Goal: Information Seeking & Learning: Learn about a topic

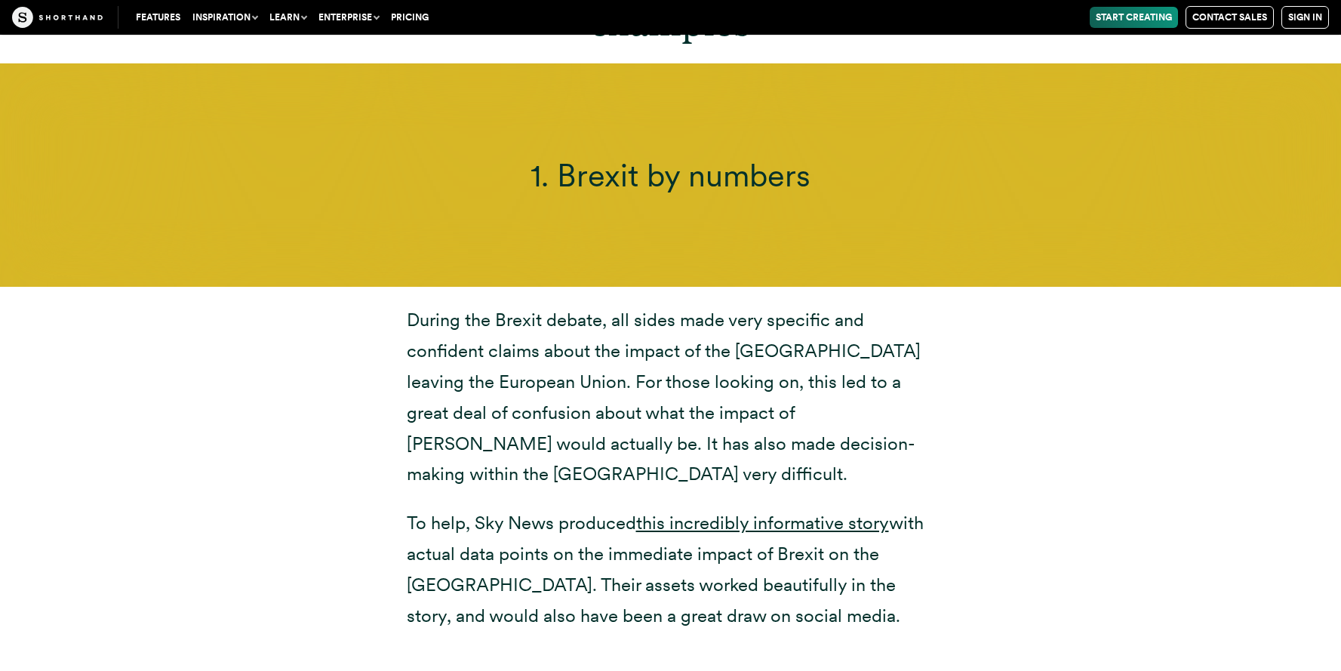
scroll to position [5179, 0]
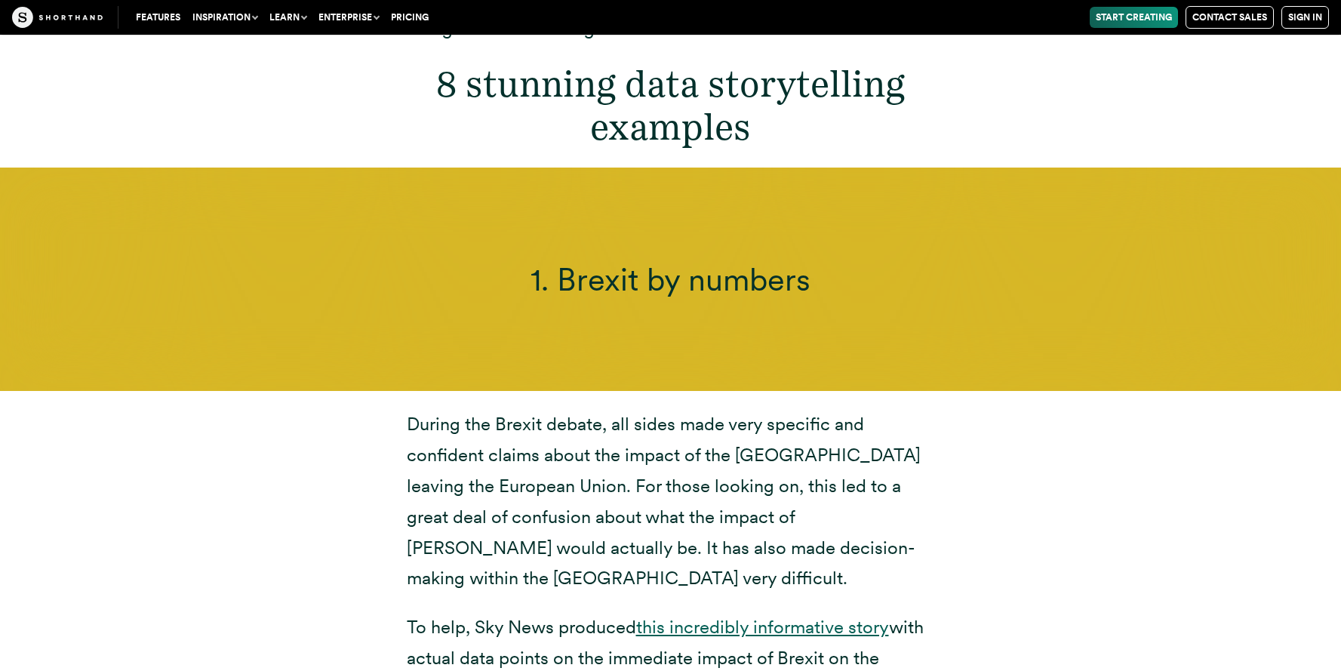
click at [779, 616] on link "this incredibly informative story" at bounding box center [762, 627] width 253 height 22
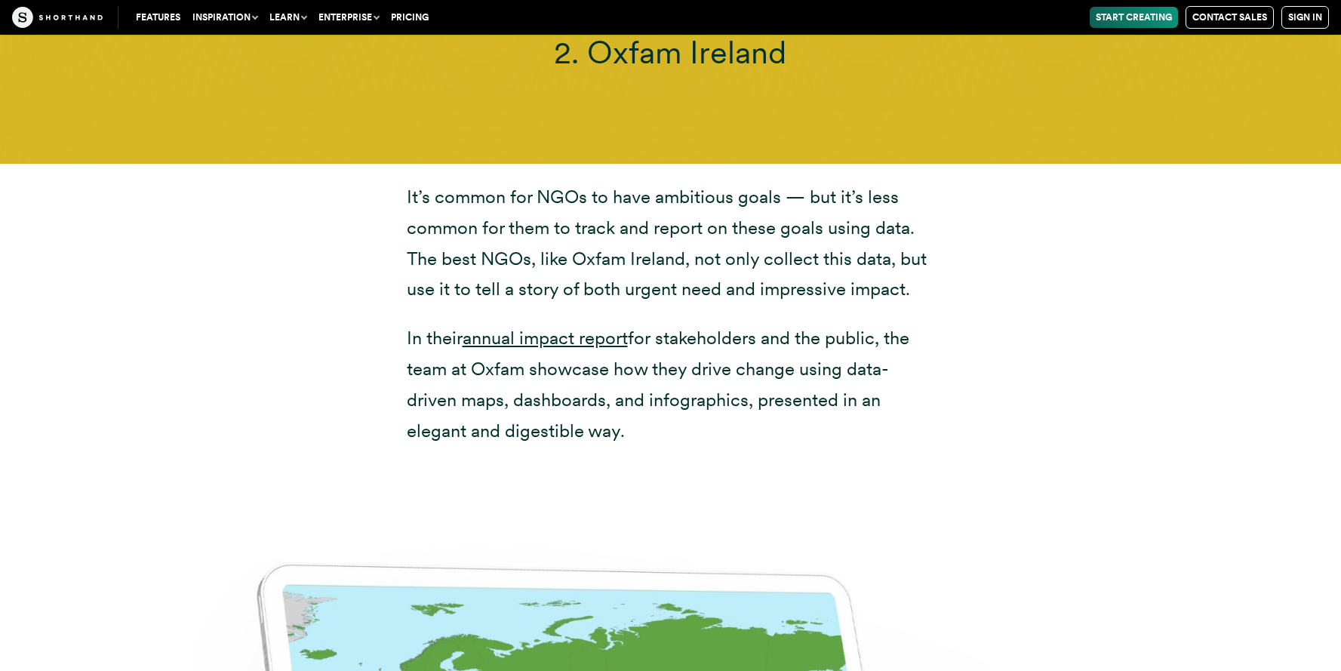
scroll to position [7230, 0]
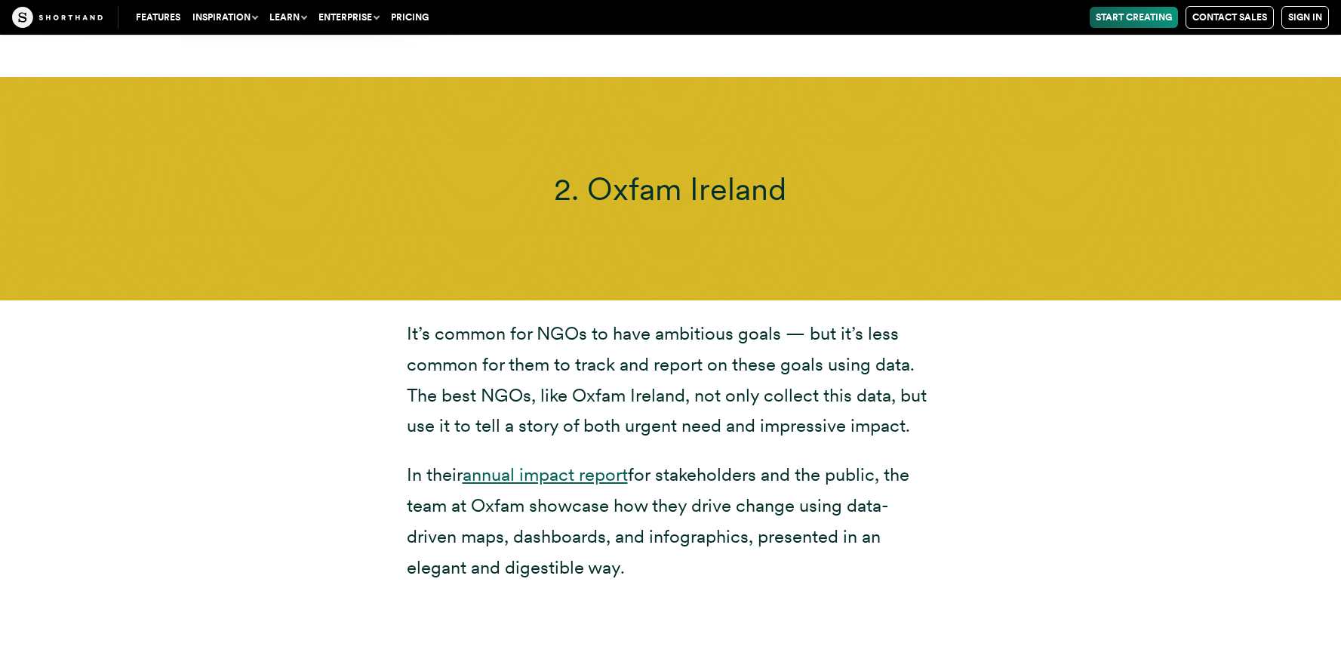
click at [499, 463] on link "annual impact report" at bounding box center [545, 474] width 165 height 22
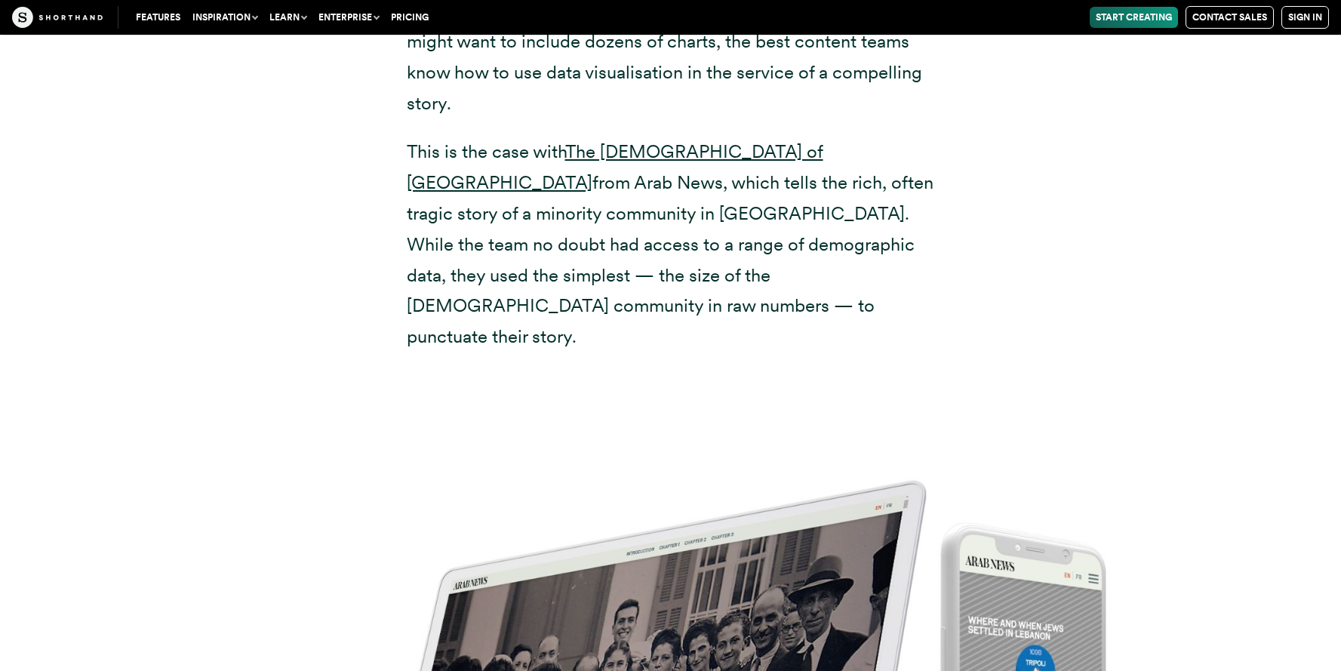
scroll to position [9345, 0]
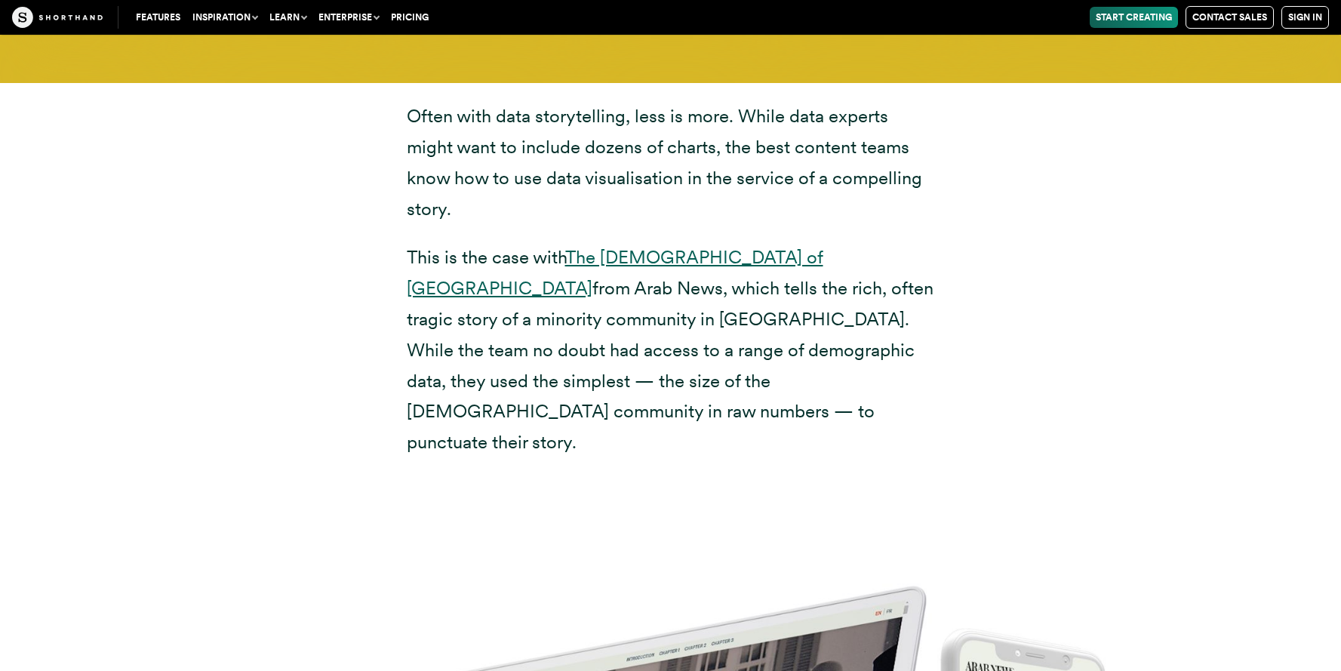
click at [673, 246] on link "The [DEMOGRAPHIC_DATA] of [GEOGRAPHIC_DATA]" at bounding box center [615, 272] width 416 height 53
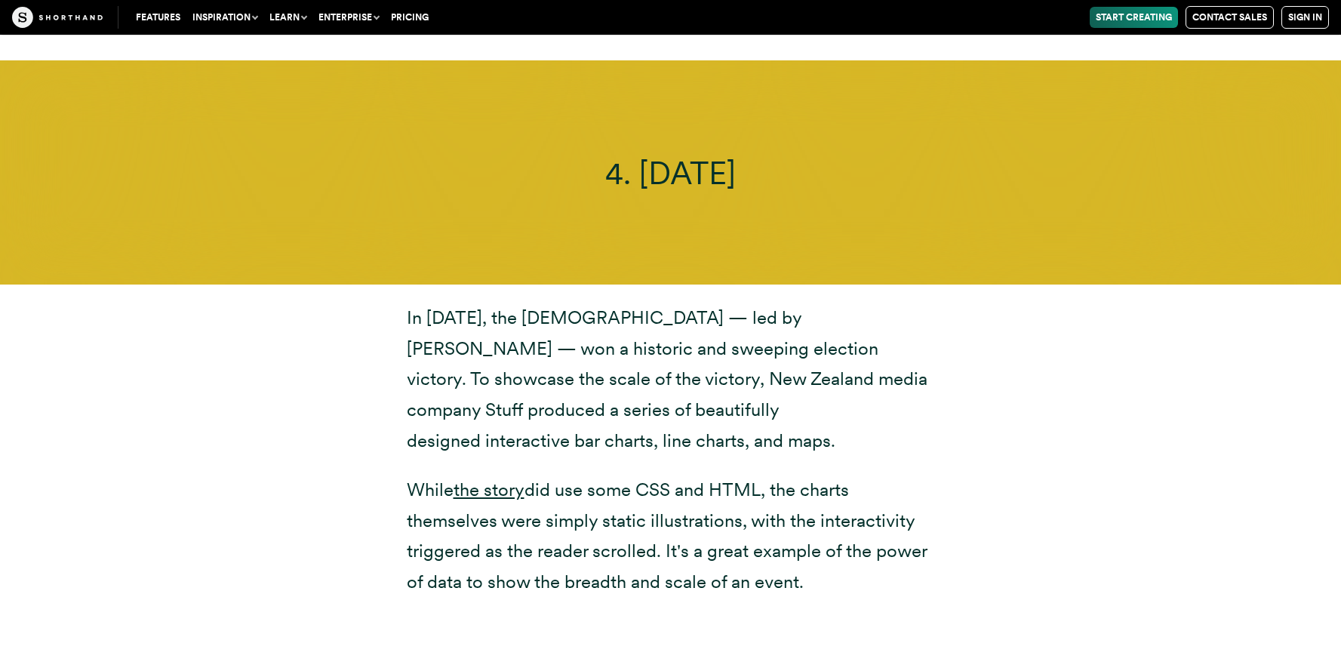
scroll to position [11168, 0]
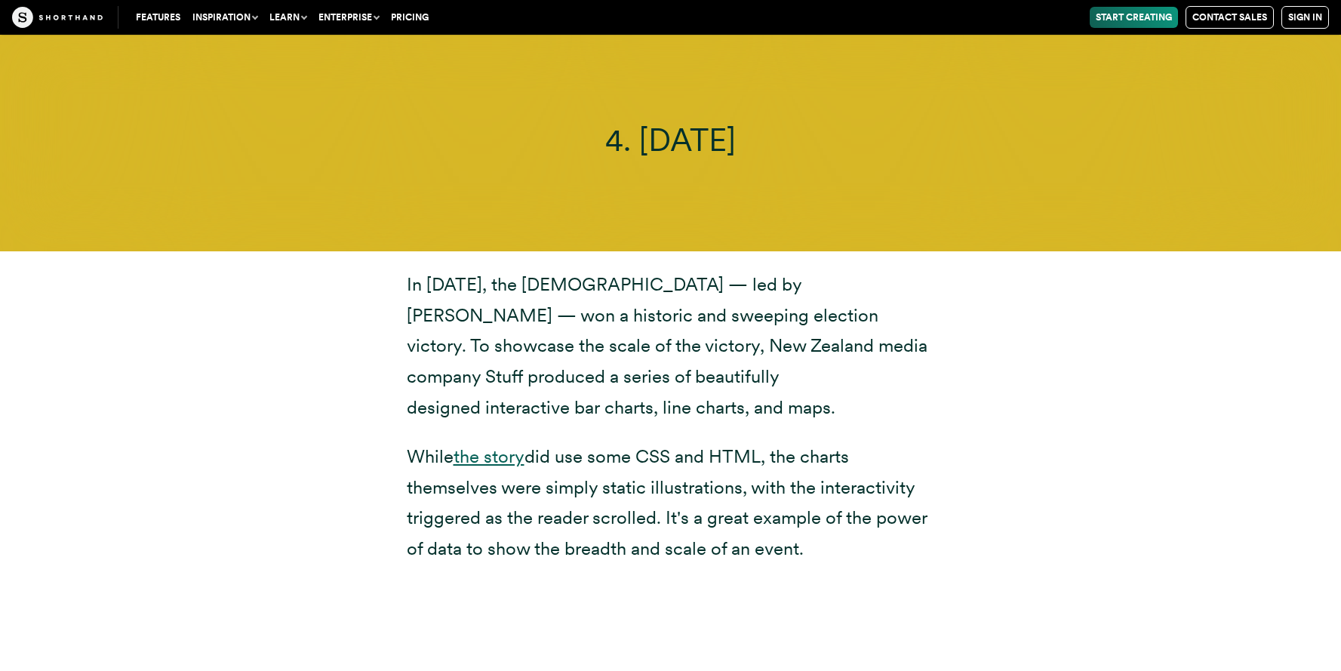
click at [511, 445] on link "the story" at bounding box center [488, 456] width 71 height 22
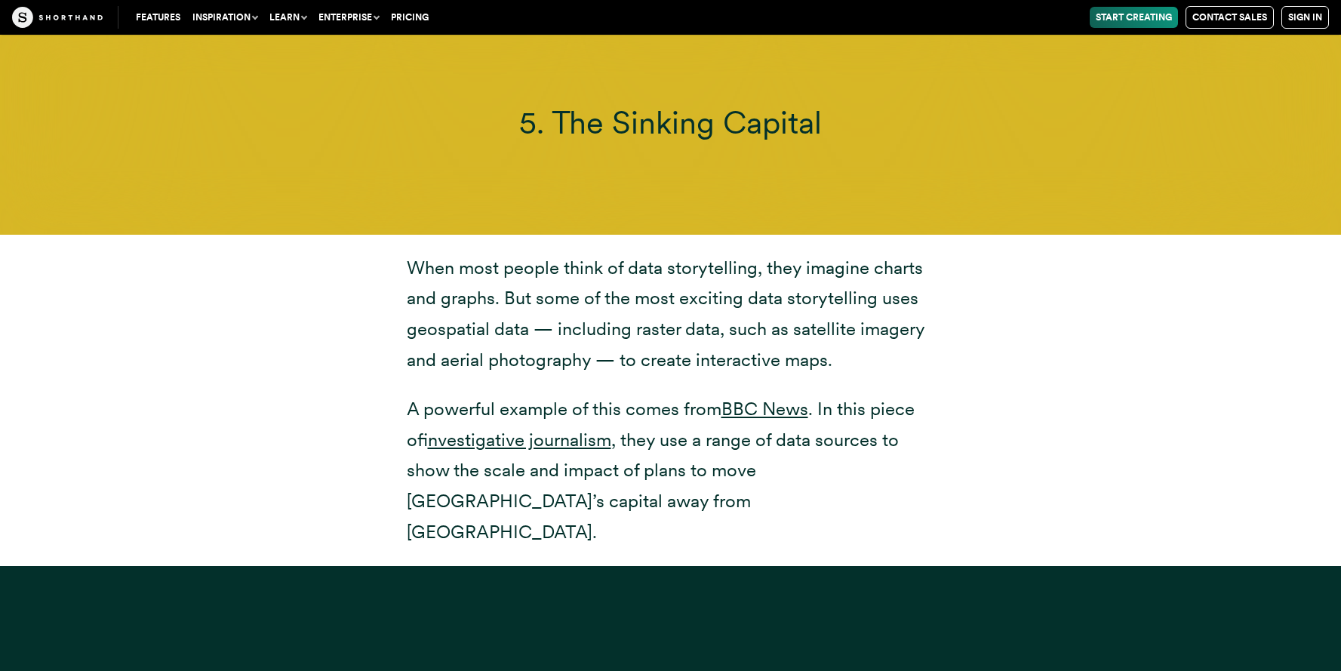
scroll to position [13115, 0]
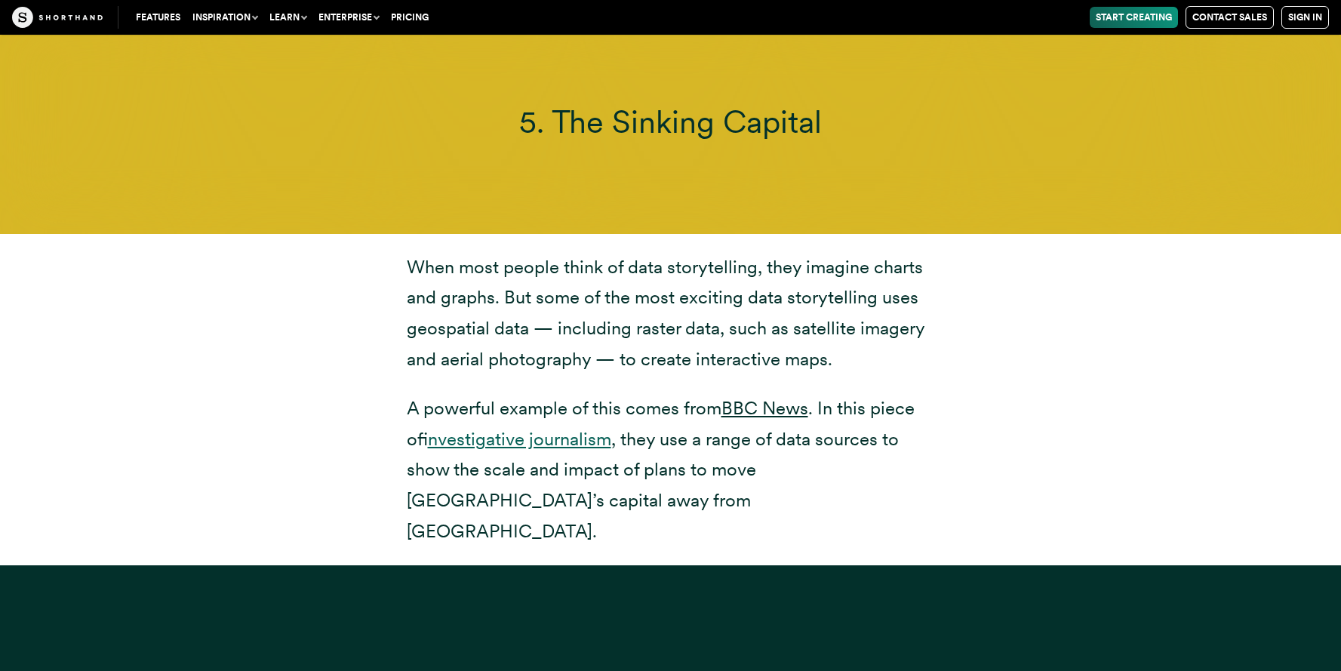
click at [508, 428] on link "investigative journalism" at bounding box center [519, 439] width 183 height 22
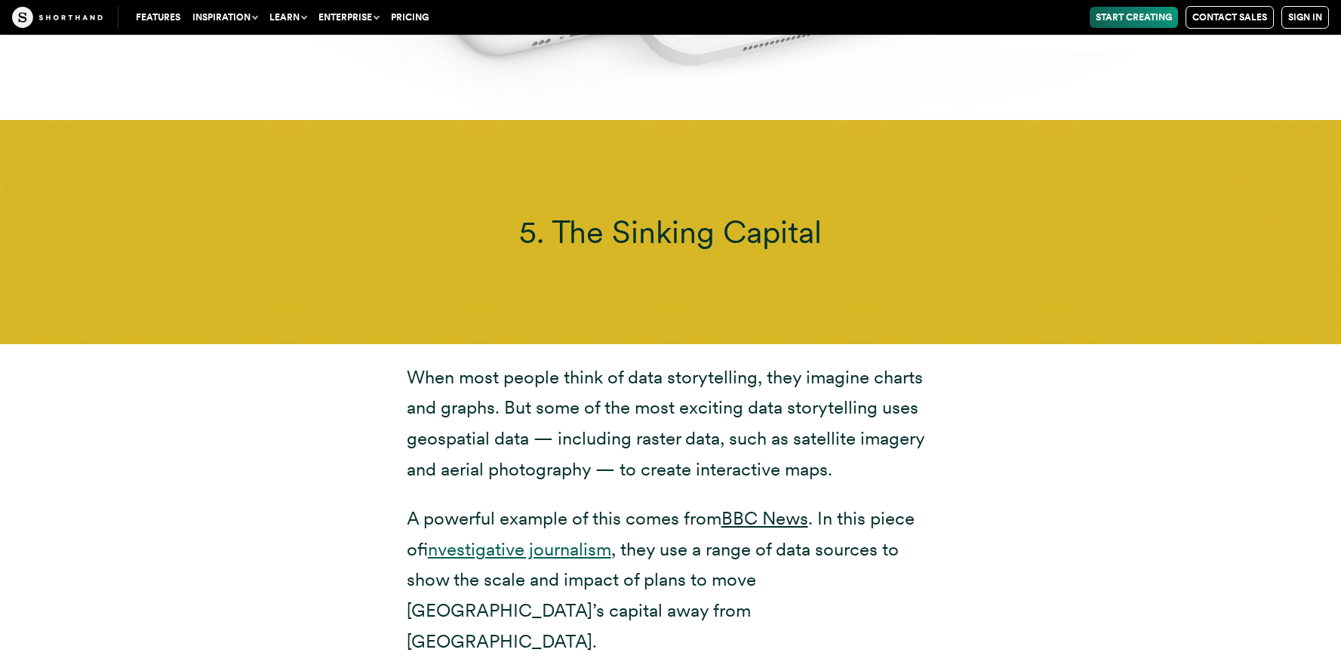
scroll to position [13004, 0]
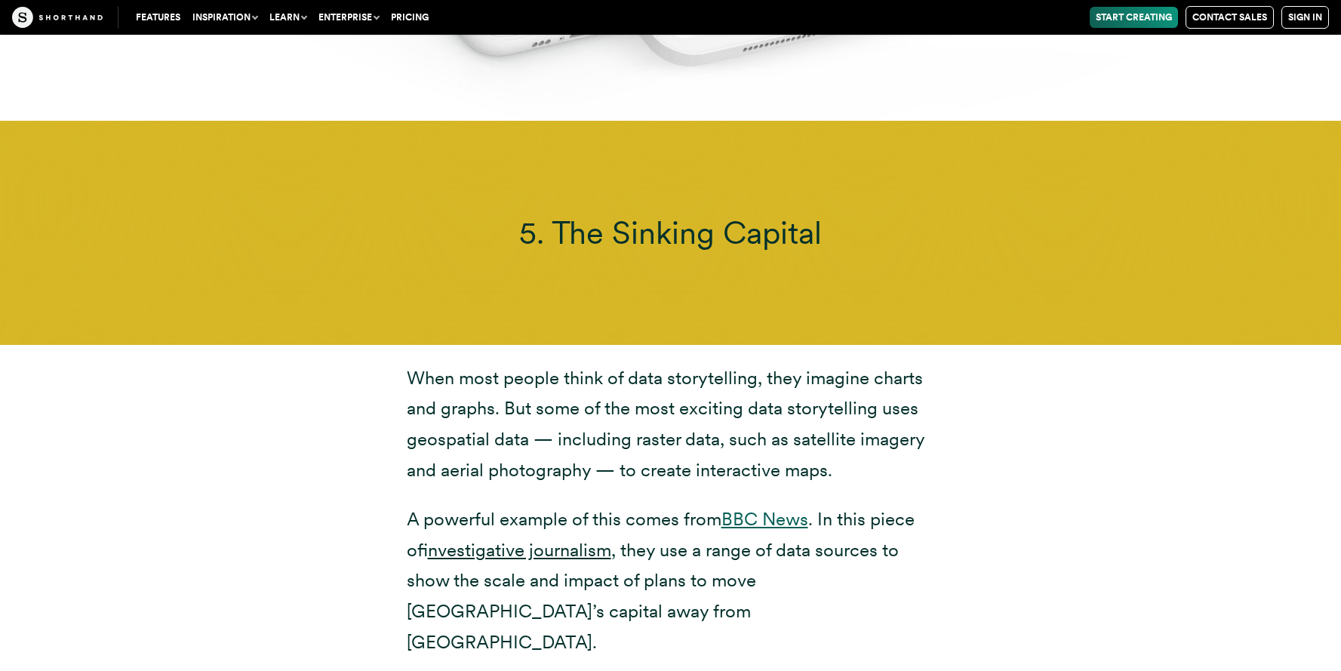
click at [745, 508] on link "BBC News" at bounding box center [764, 519] width 87 height 22
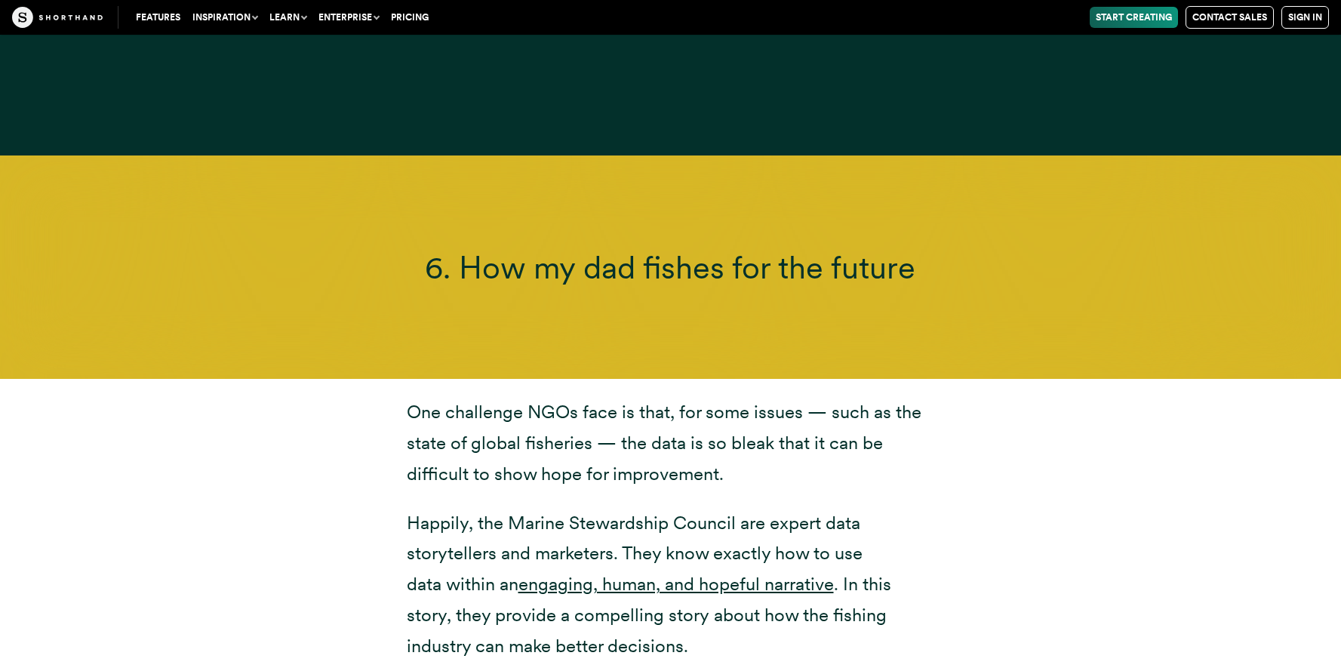
scroll to position [14200, 0]
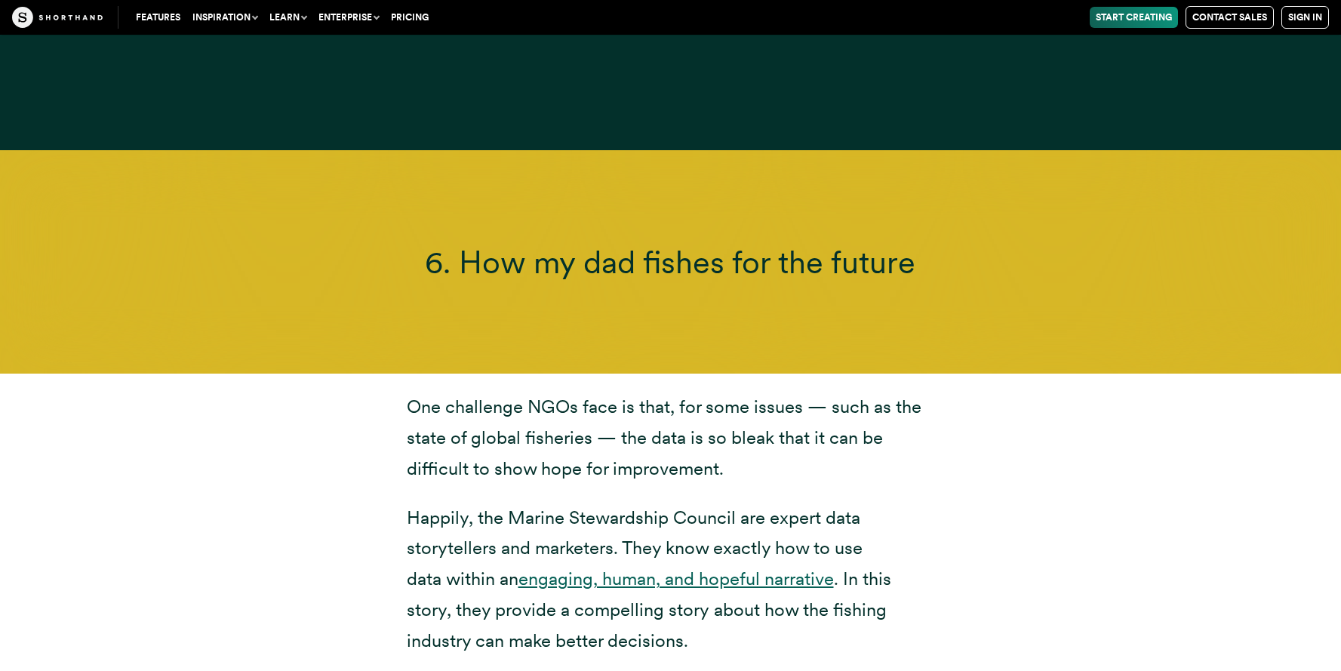
click at [653, 567] on link "engaging, human, and hopeful narrative" at bounding box center [675, 578] width 315 height 22
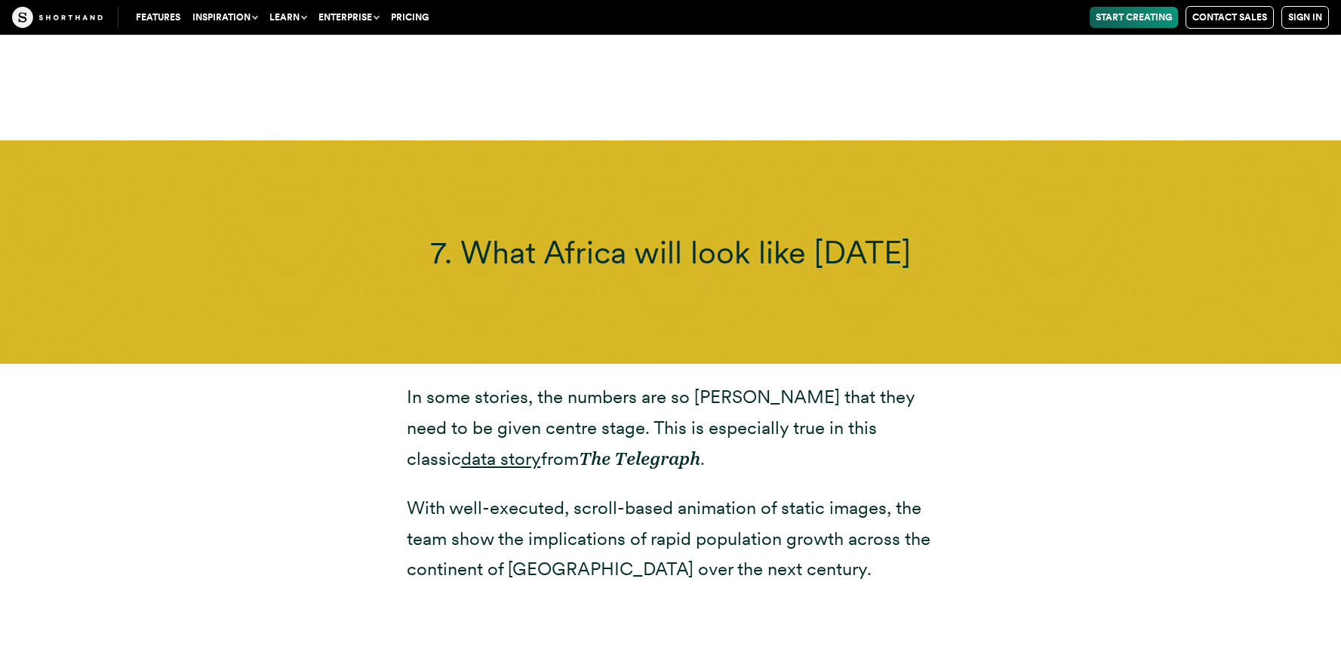
scroll to position [16127, 0]
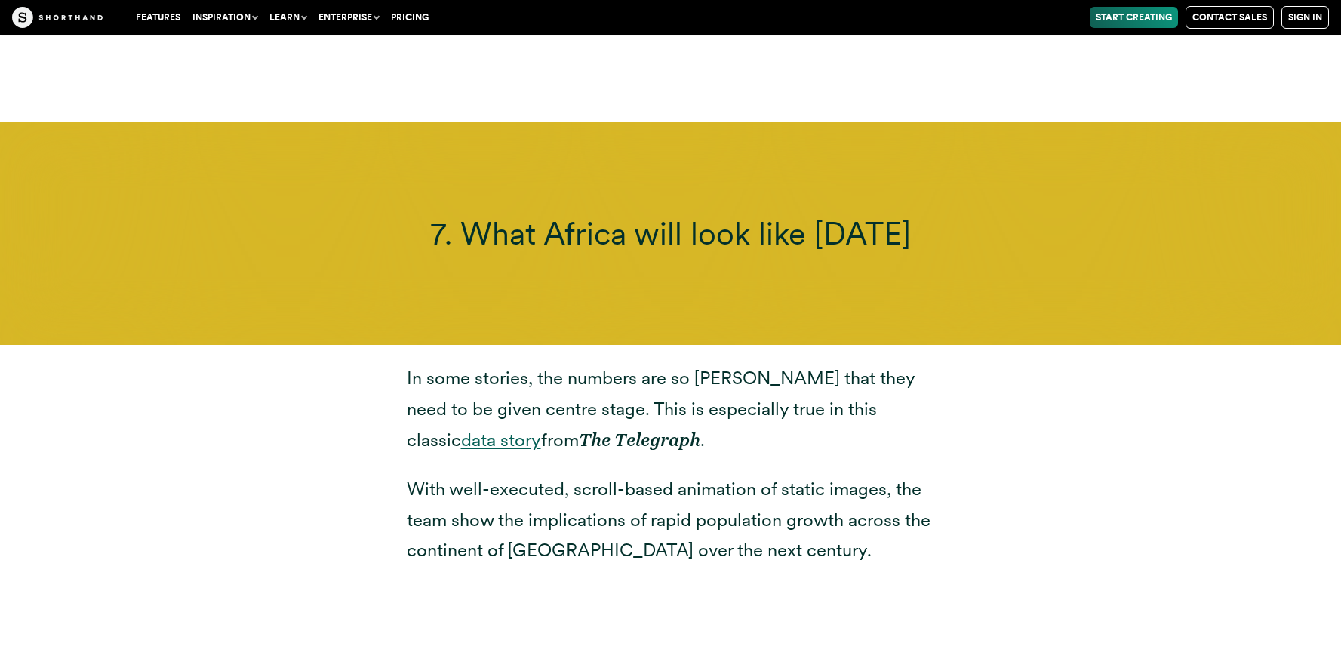
click at [541, 429] on link "data story" at bounding box center [501, 440] width 80 height 22
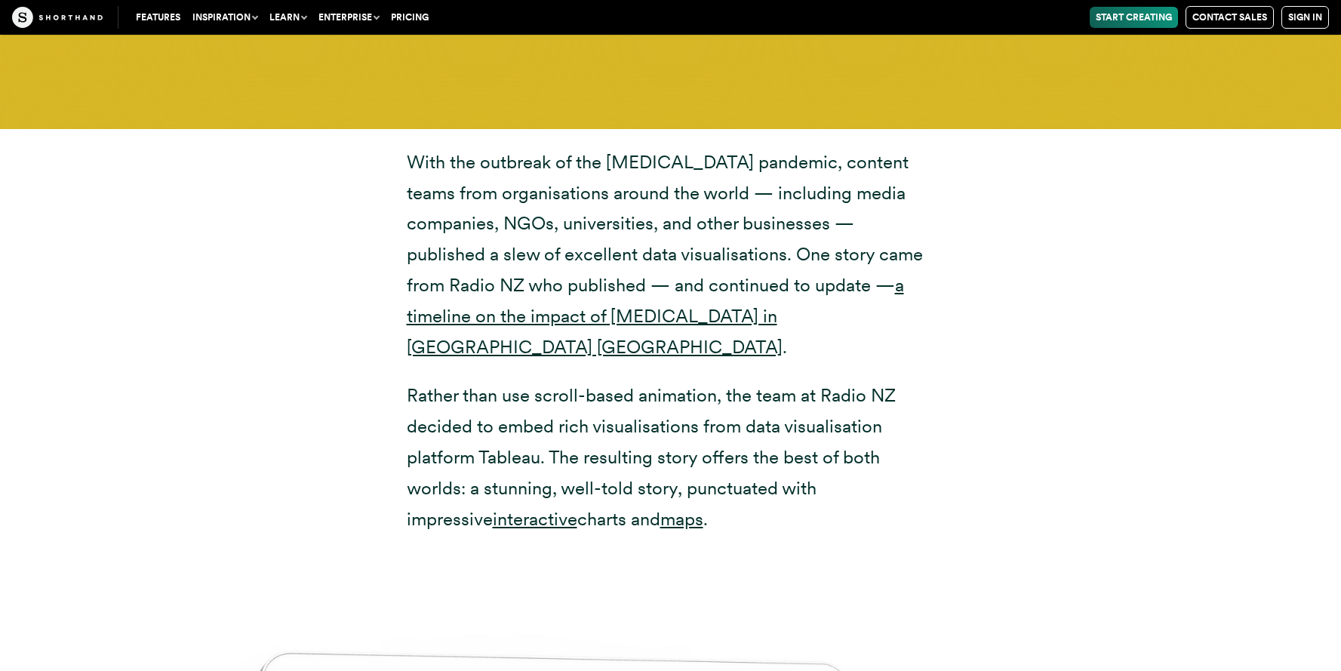
scroll to position [18181, 0]
click at [601, 273] on link "a timeline on the impact of [MEDICAL_DATA] in [GEOGRAPHIC_DATA] [GEOGRAPHIC_DAT…" at bounding box center [655, 315] width 497 height 84
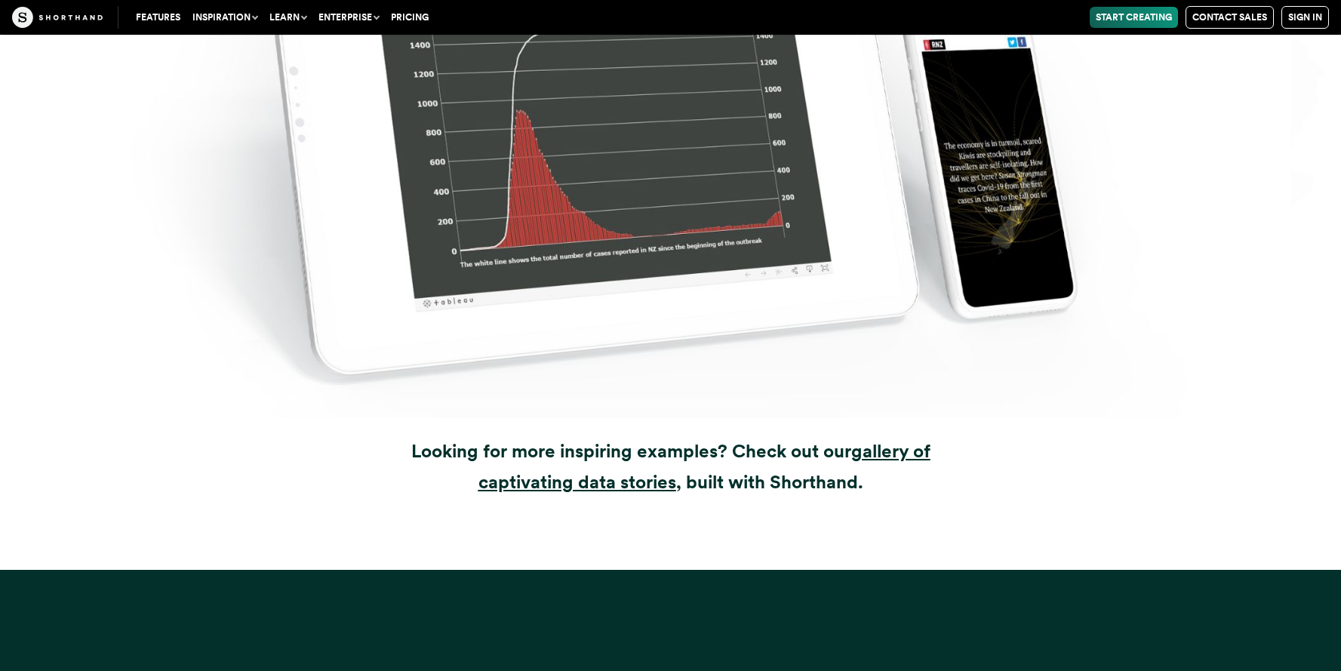
scroll to position [19747, 0]
